Goal: Check status: Check status

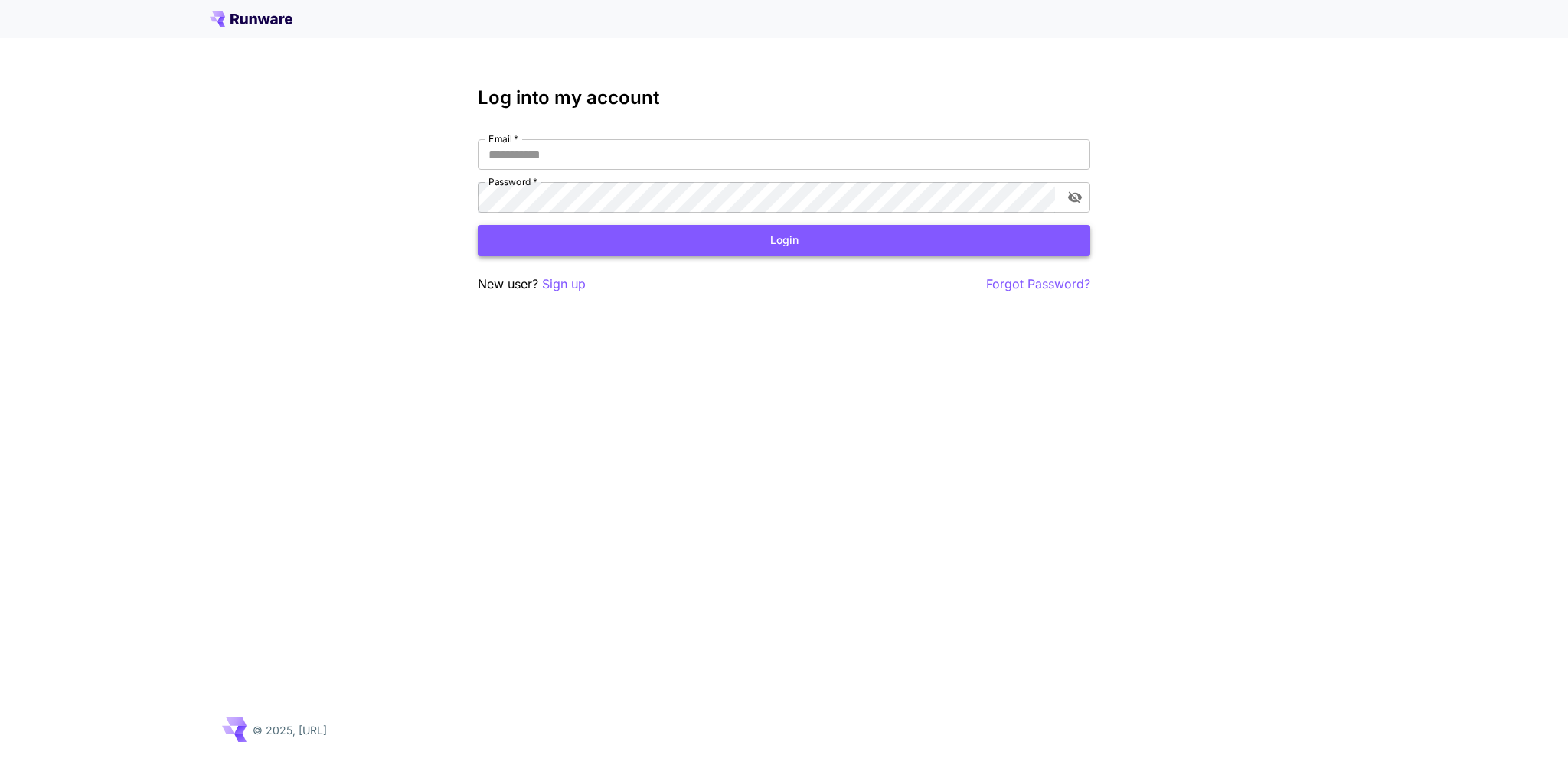
type input "**********"
click at [612, 238] on button "Login" at bounding box center [784, 240] width 612 height 31
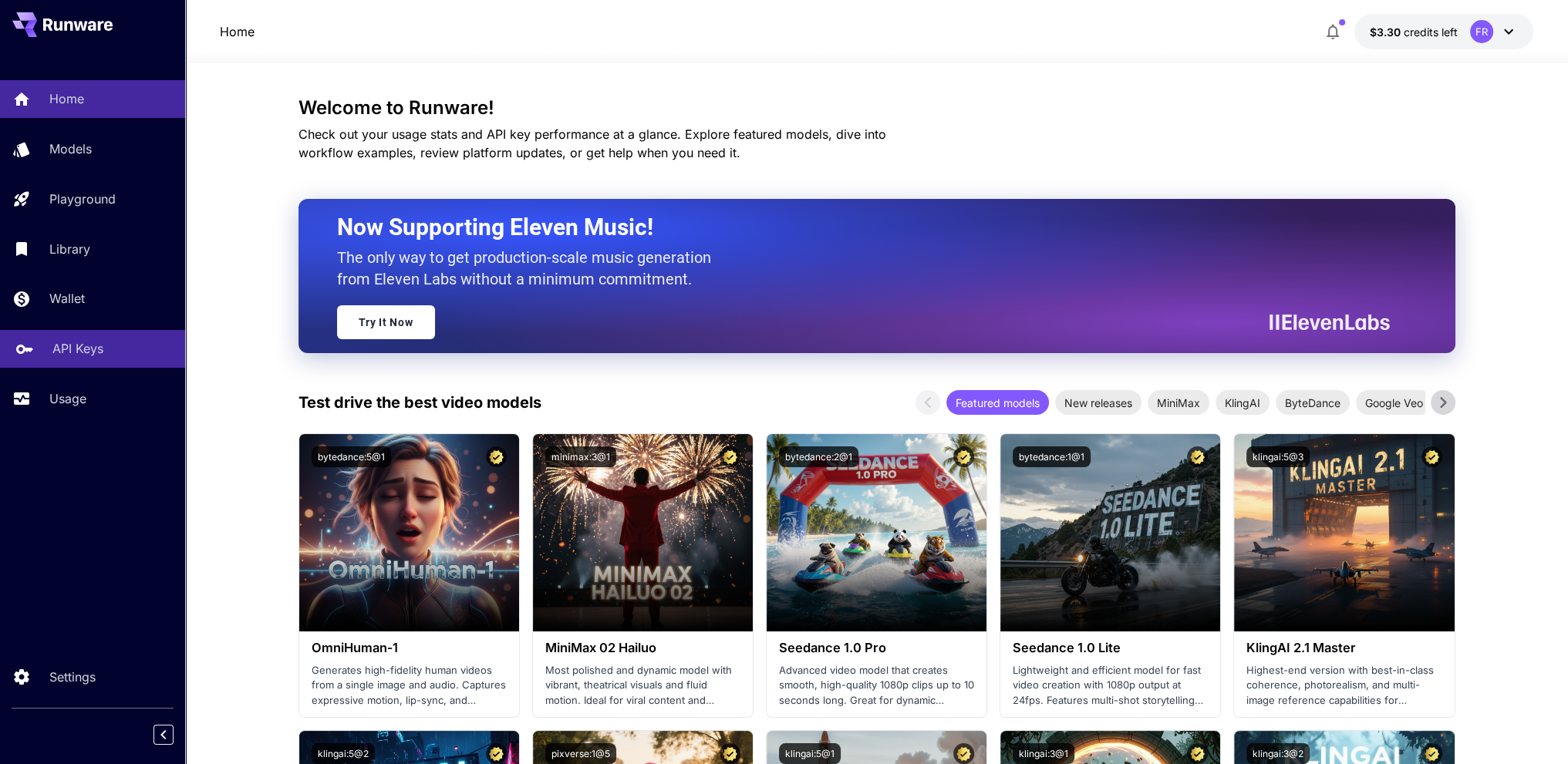
click at [86, 365] on link "API Keys" at bounding box center [92, 349] width 185 height 38
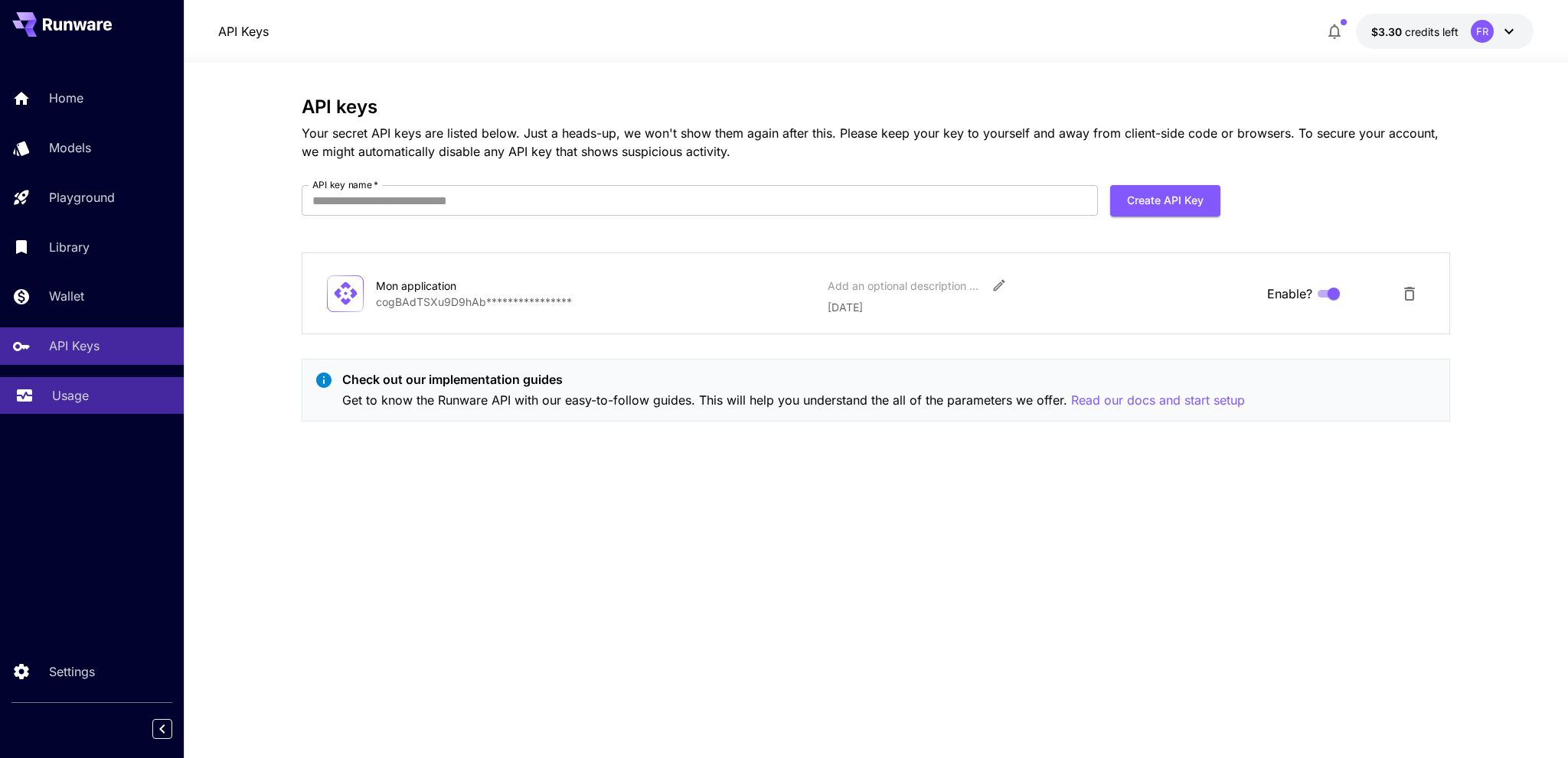
click at [81, 388] on link "Usage" at bounding box center [92, 395] width 184 height 38
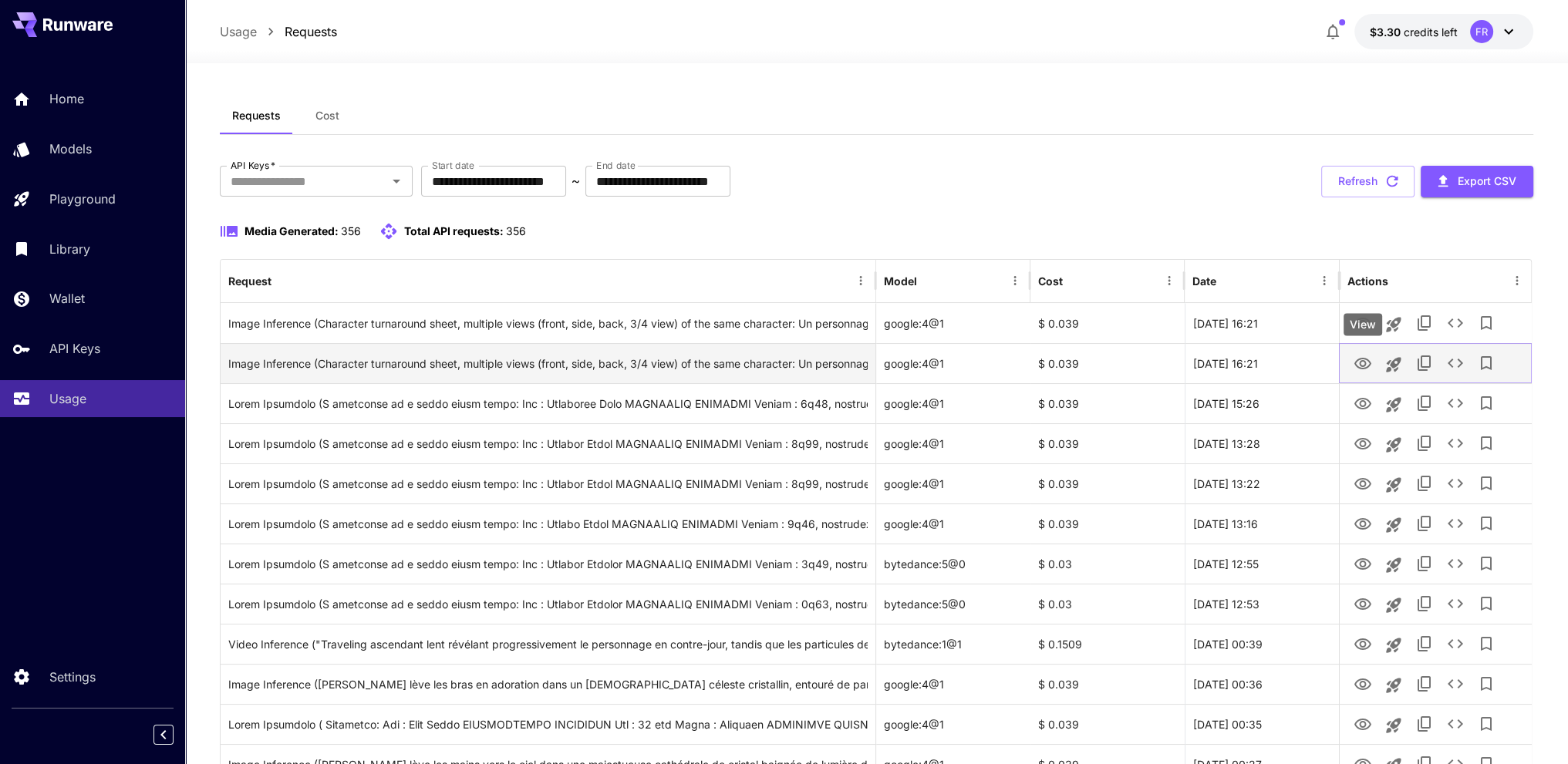
click at [1360, 363] on icon "View" at bounding box center [1362, 364] width 17 height 12
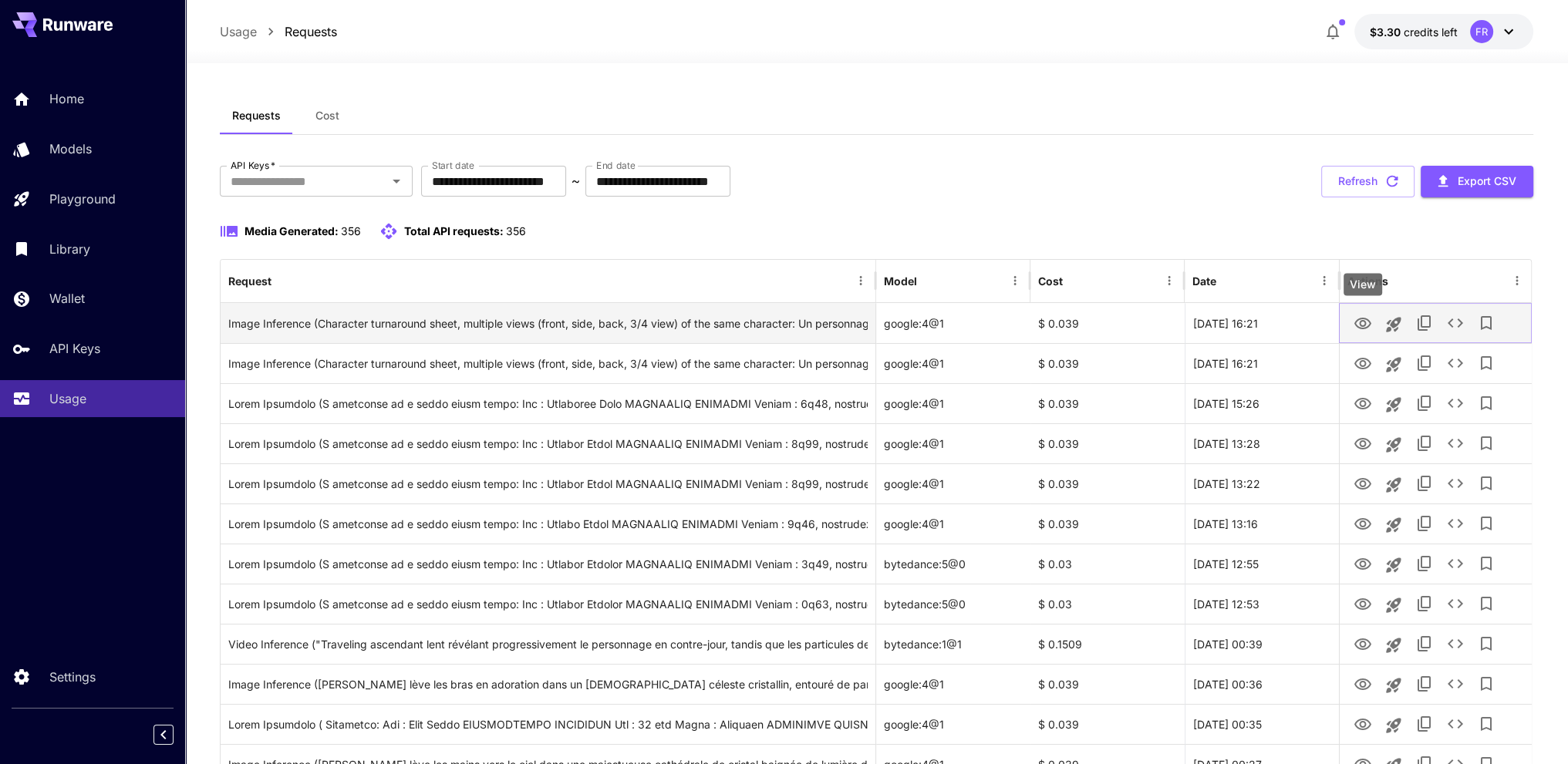
click at [1357, 319] on icon "View" at bounding box center [1362, 324] width 17 height 12
click at [1373, 320] on button "View" at bounding box center [1362, 322] width 30 height 31
click at [1357, 324] on icon "View" at bounding box center [1362, 324] width 19 height 19
click at [1367, 321] on icon "View" at bounding box center [1362, 324] width 19 height 19
